Goal: Transaction & Acquisition: Purchase product/service

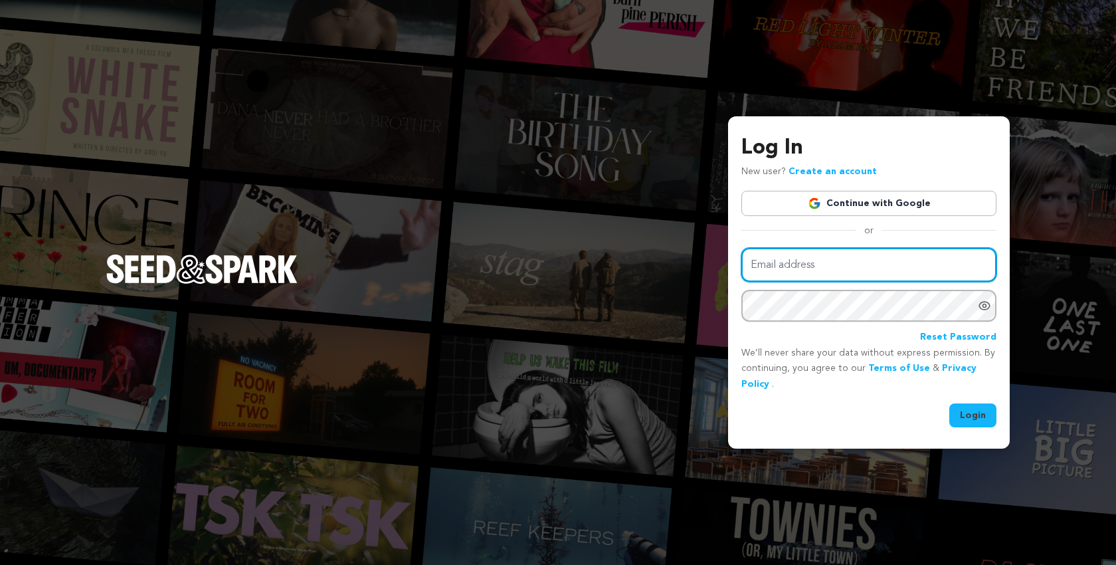
type input "scriptapalooza@mac.com"
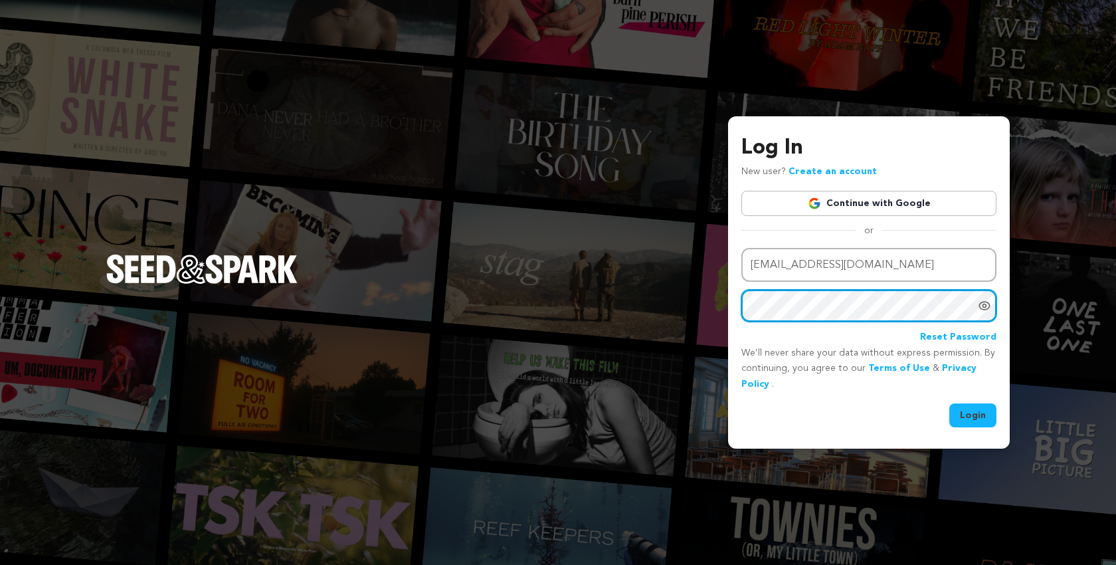
click at [973, 413] on button "Login" at bounding box center [972, 415] width 47 height 24
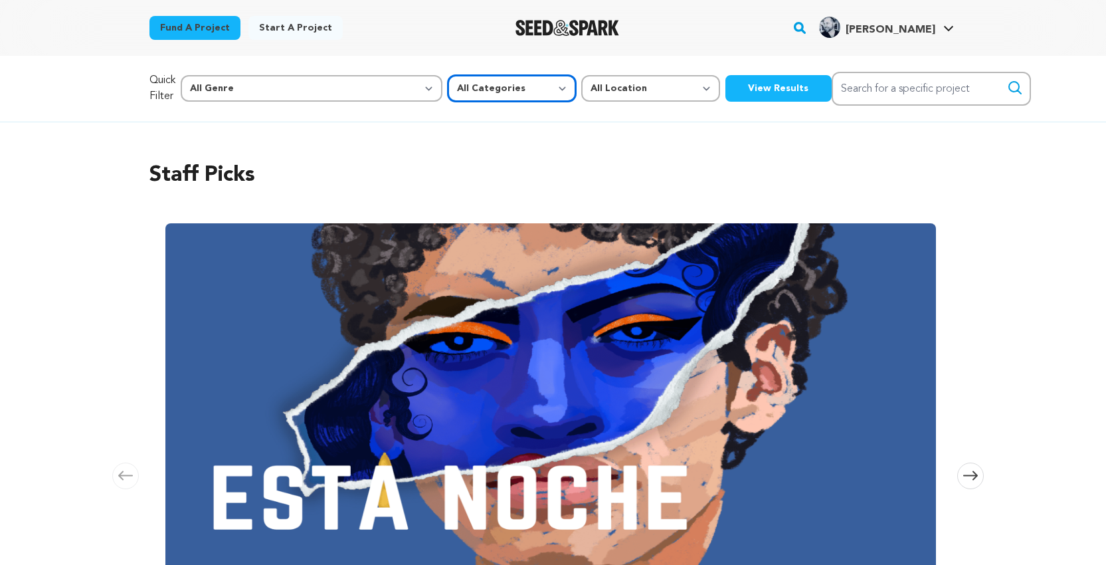
select select "382"
click at [725, 85] on button "View Results" at bounding box center [778, 88] width 106 height 27
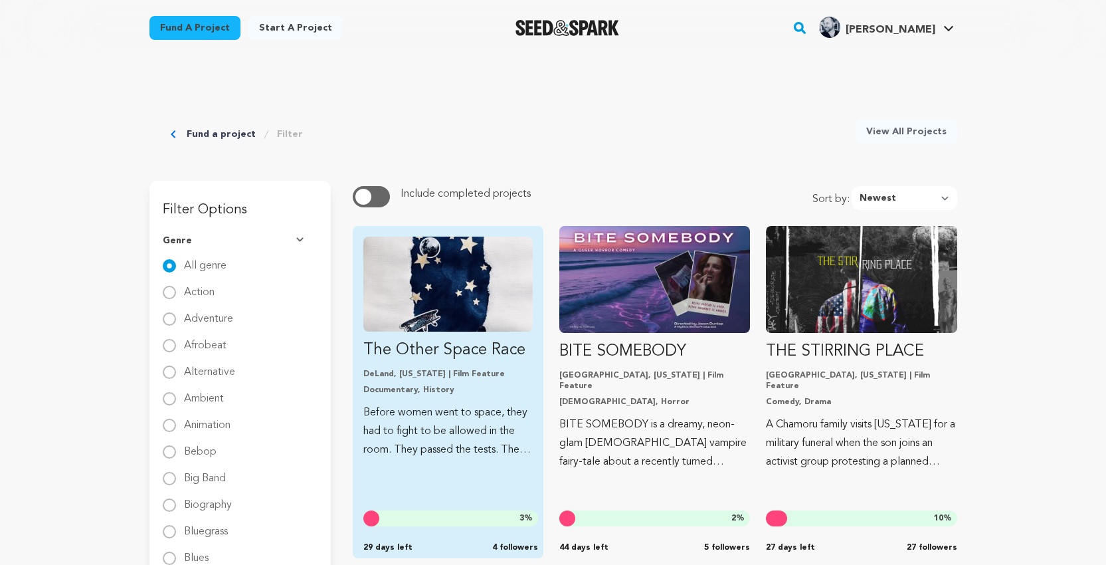
click at [472, 260] on img "Fund The Other Space Race" at bounding box center [447, 283] width 169 height 95
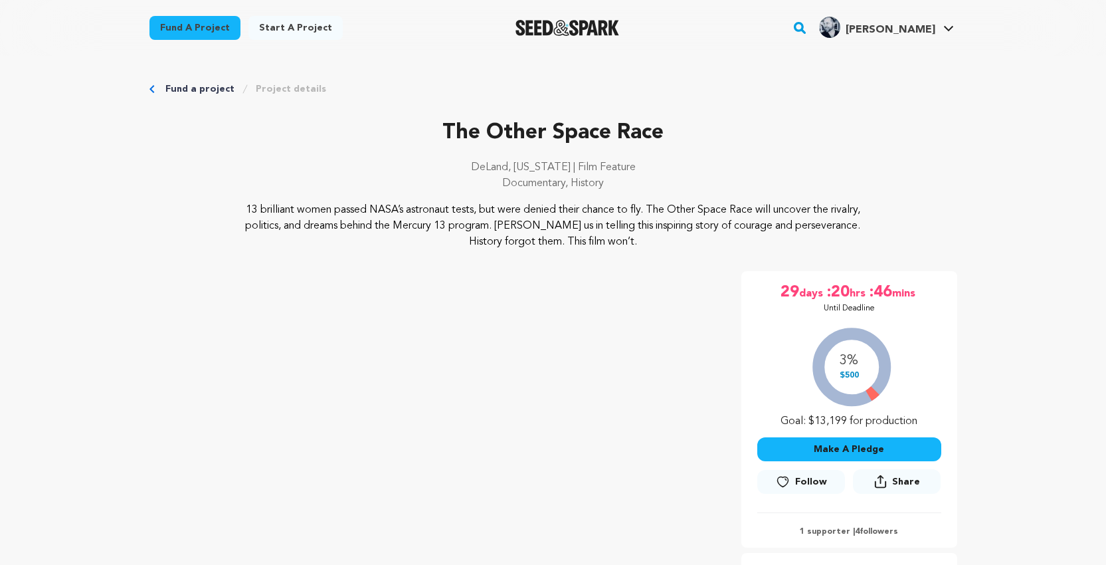
click at [200, 29] on link "Fund a project" at bounding box center [194, 28] width 91 height 24
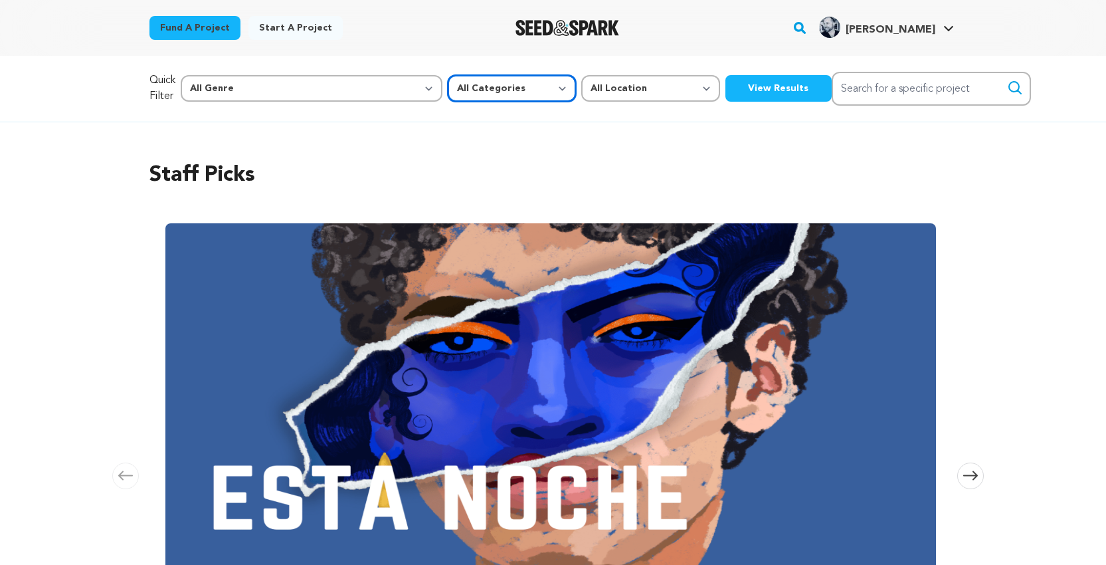
select select "383"
click at [725, 91] on button "View Results" at bounding box center [778, 88] width 106 height 27
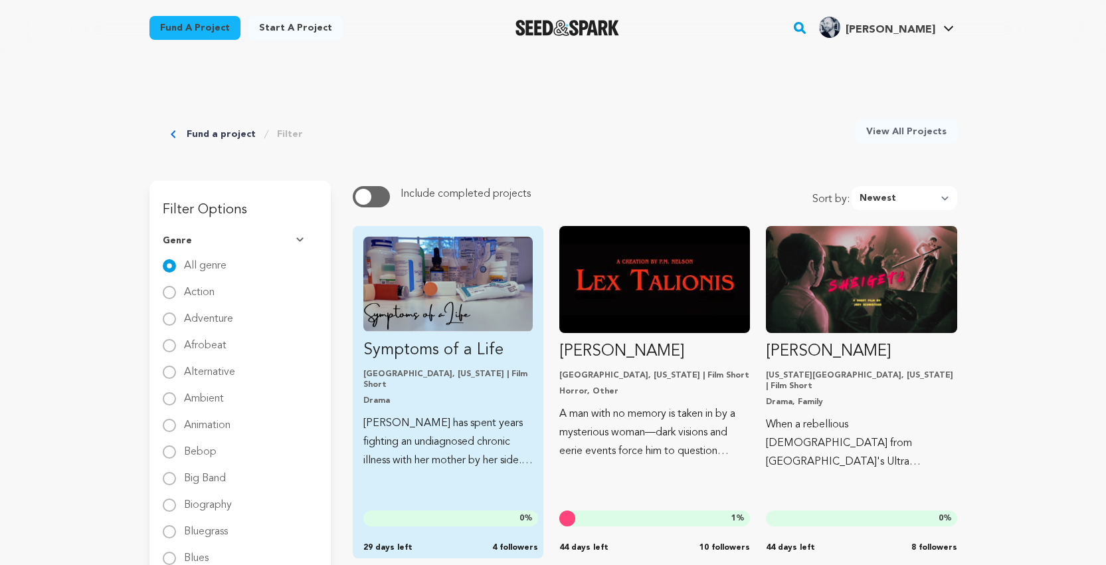
click at [478, 271] on img "Fund Symptoms of a Life" at bounding box center [447, 283] width 169 height 95
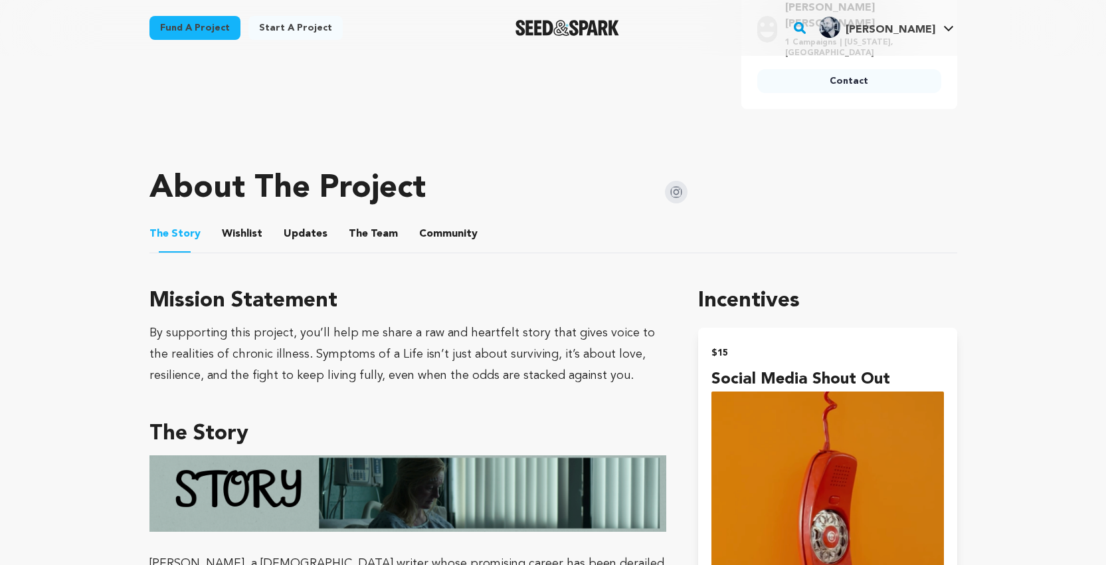
scroll to position [590, 0]
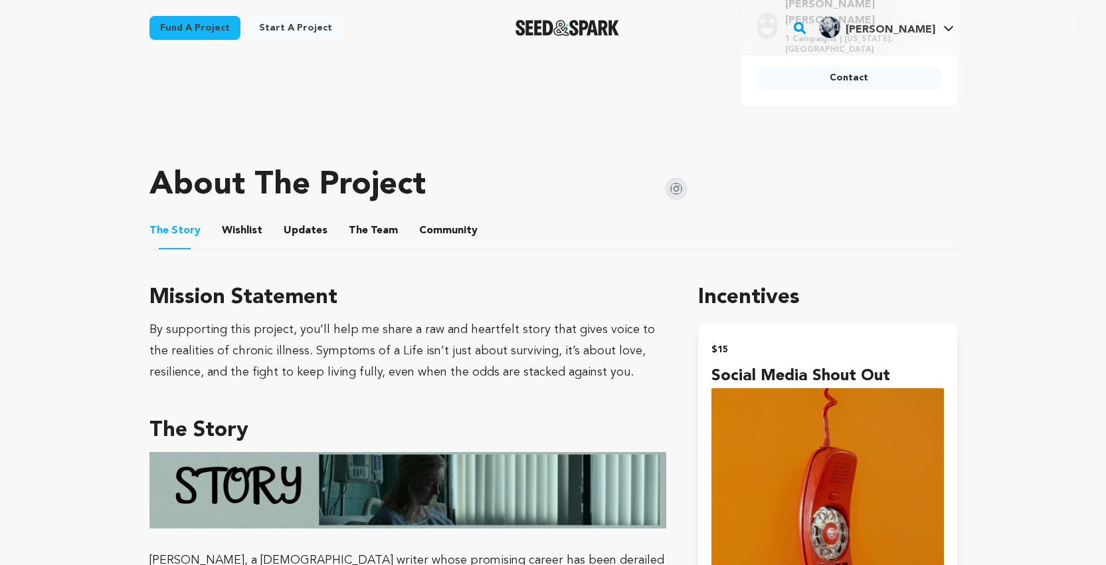
click at [371, 217] on button "The Team" at bounding box center [373, 233] width 32 height 32
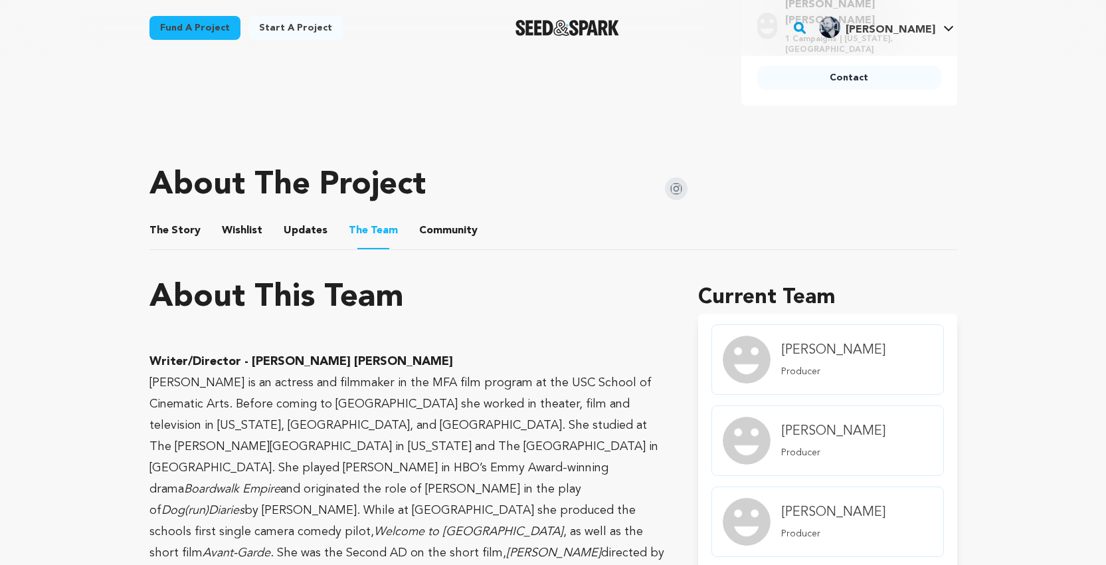
scroll to position [594, 0]
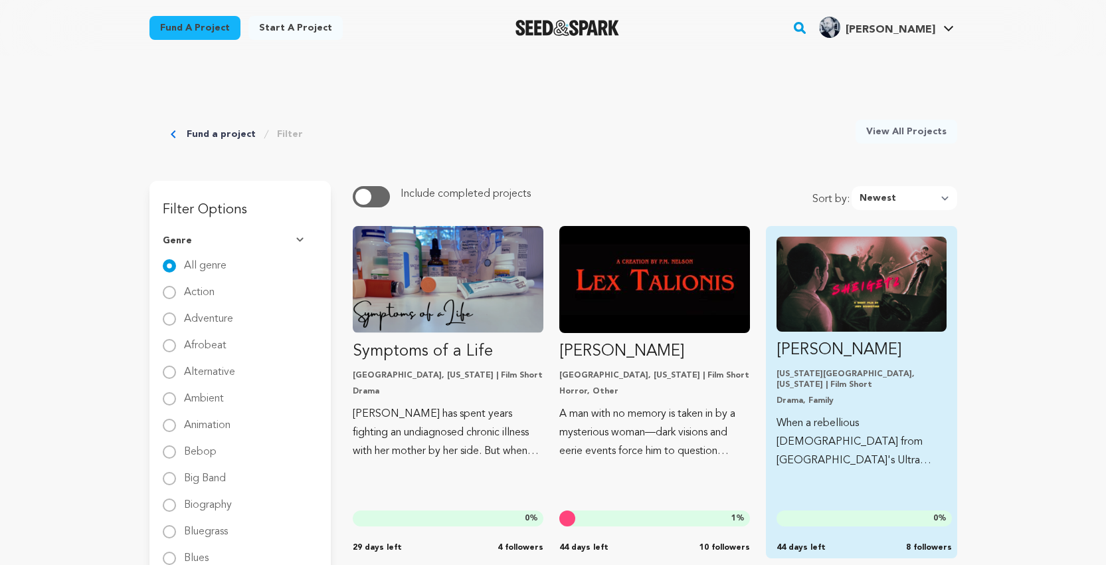
click at [827, 266] on img "Fund Sheigetz" at bounding box center [860, 283] width 169 height 95
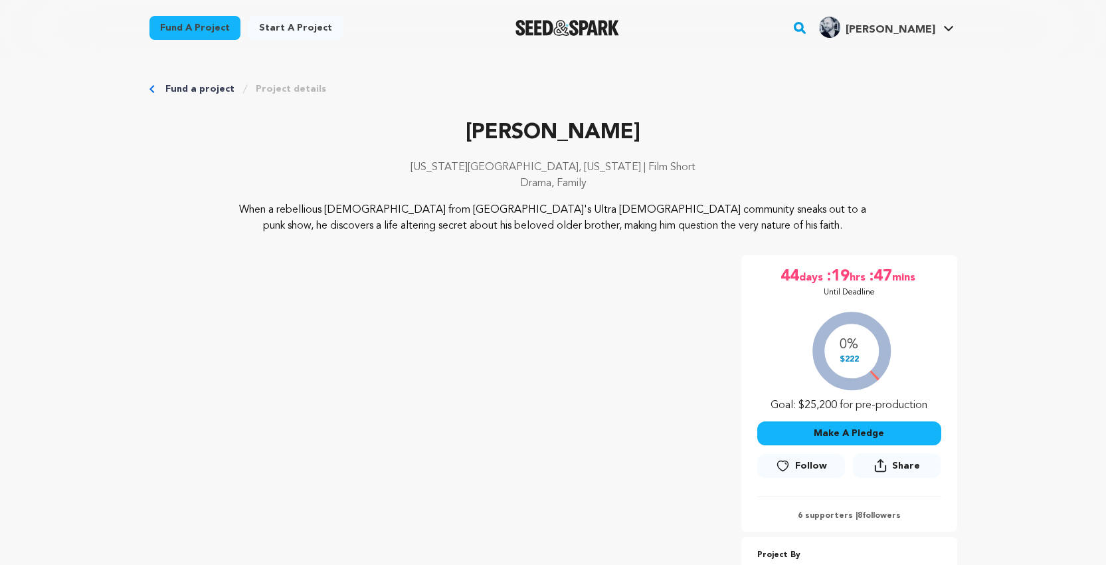
scroll to position [355, 0]
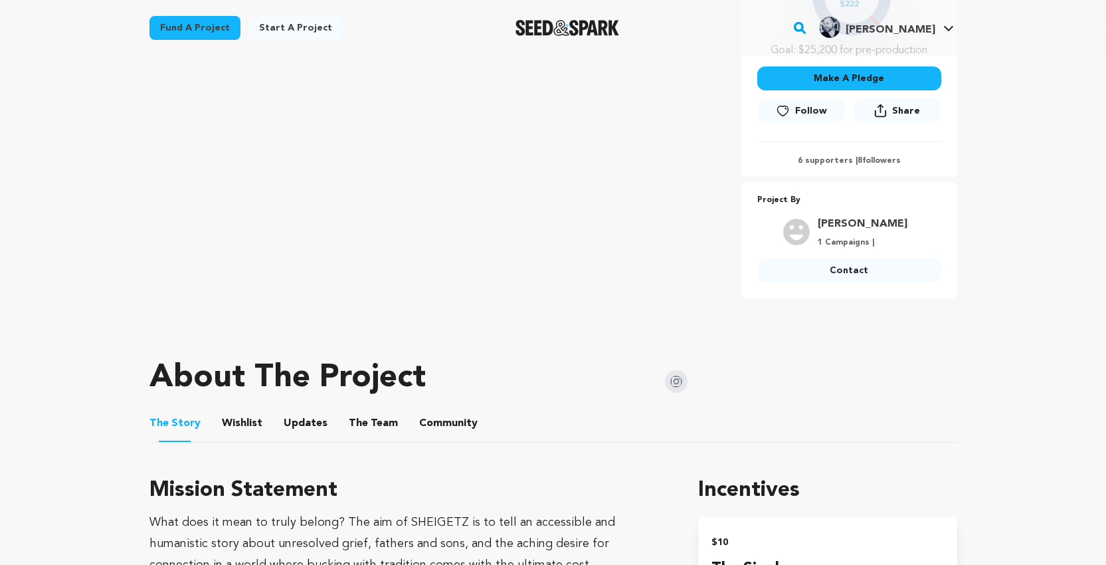
click at [369, 417] on button "The Team" at bounding box center [373, 426] width 32 height 32
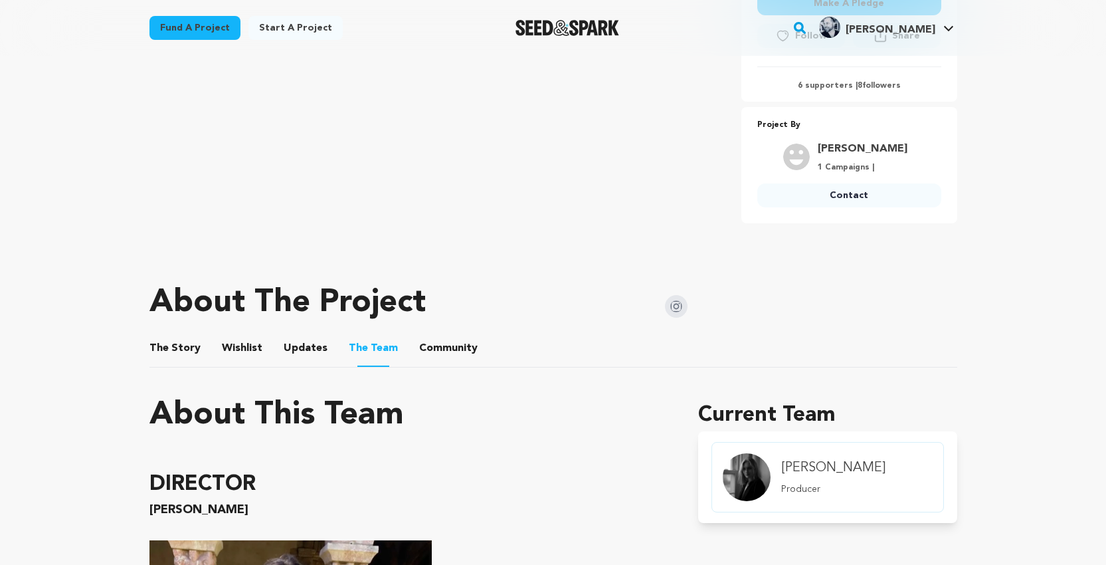
scroll to position [501, 0]
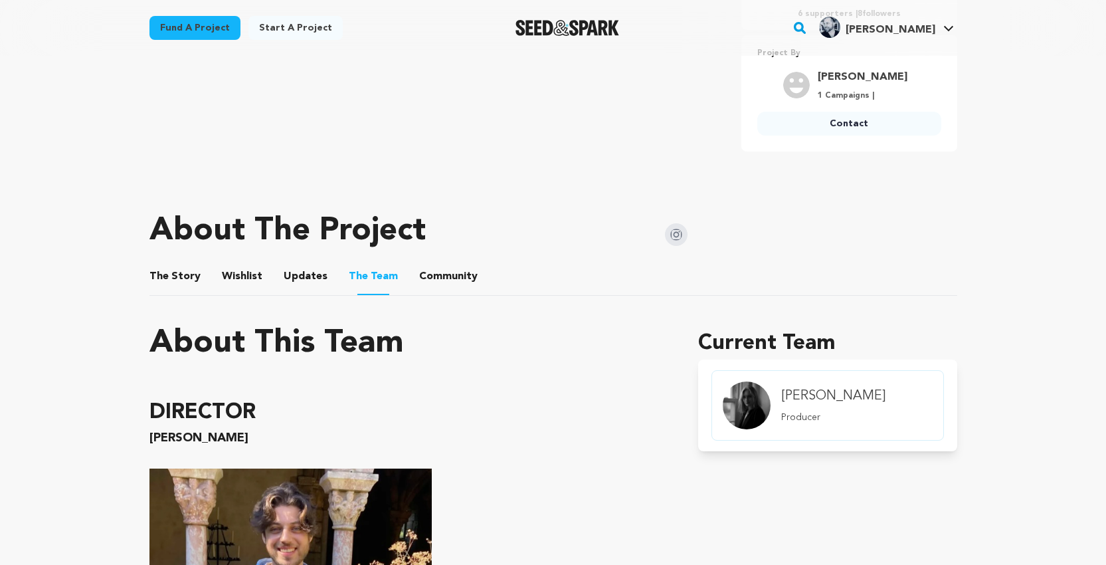
click at [237, 270] on button "Wishlist" at bounding box center [242, 279] width 32 height 32
